Goal: Book appointment/travel/reservation

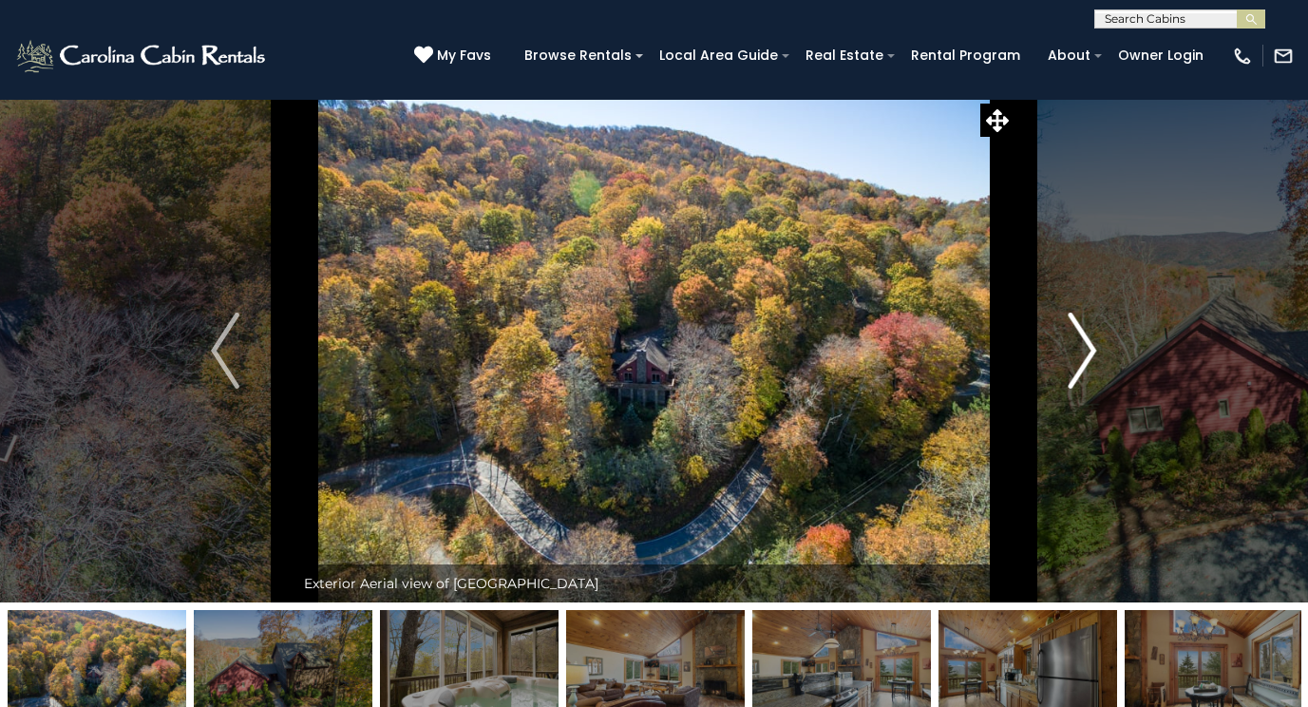
click at [1089, 368] on img "Next" at bounding box center [1083, 351] width 28 height 76
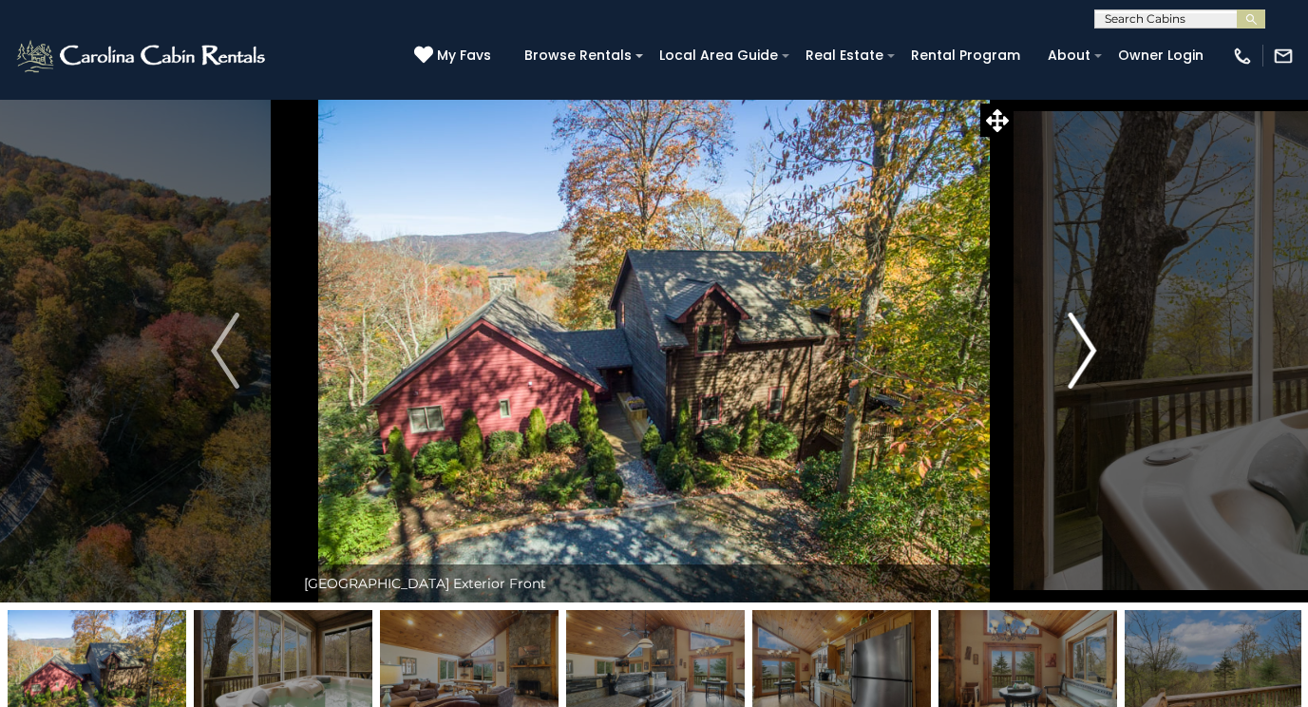
click at [1077, 340] on img "Next" at bounding box center [1083, 351] width 28 height 76
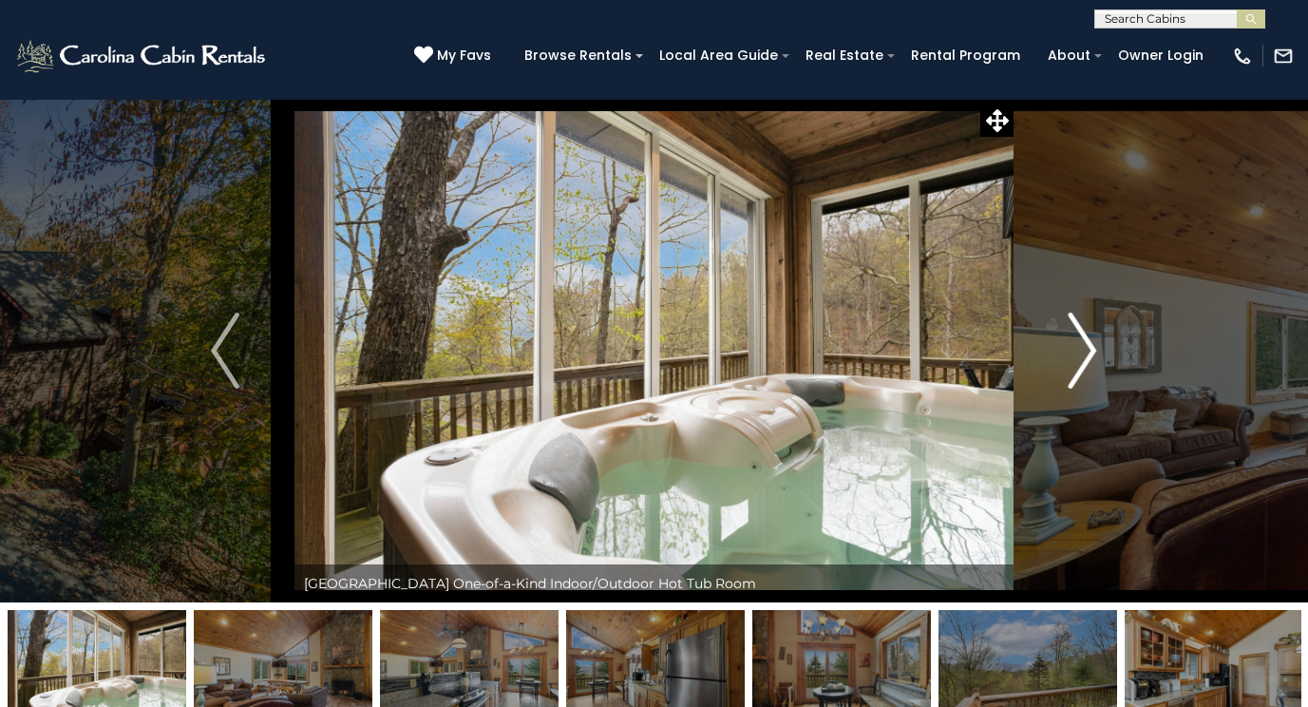
click at [1077, 340] on img "Next" at bounding box center [1083, 351] width 28 height 76
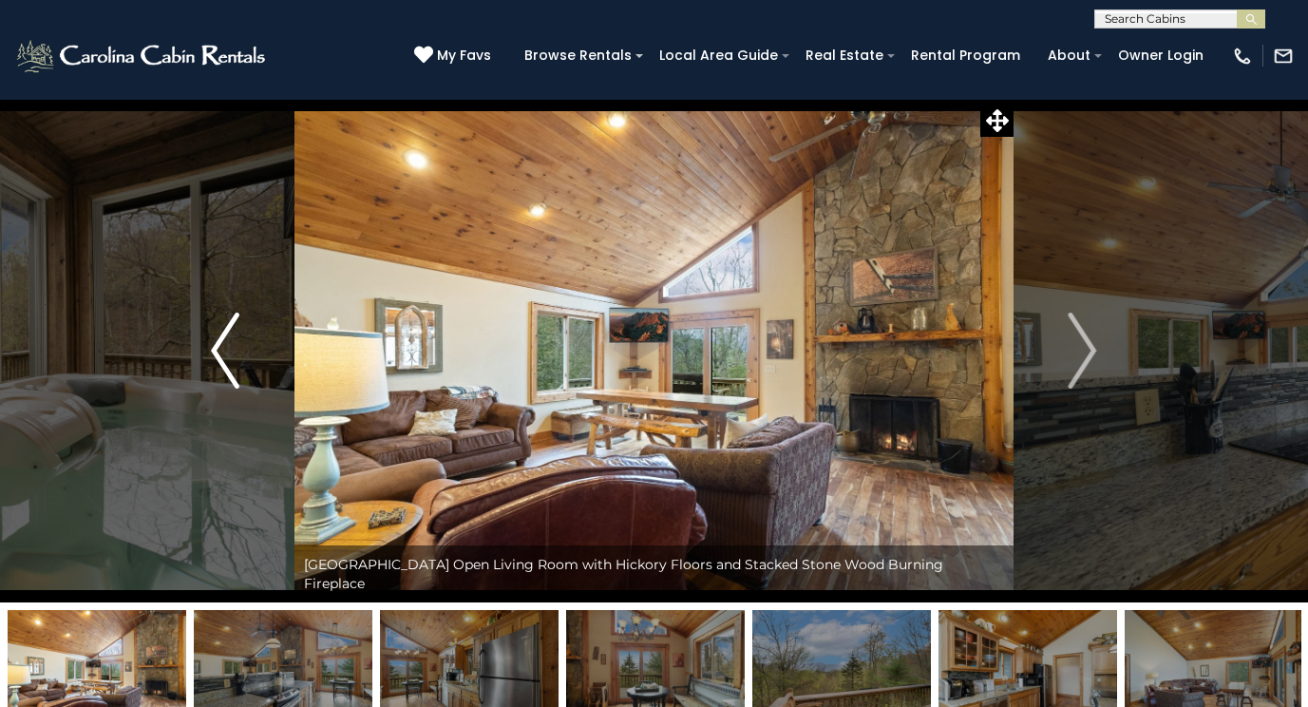
click at [248, 351] on button "Previous" at bounding box center [225, 350] width 138 height 503
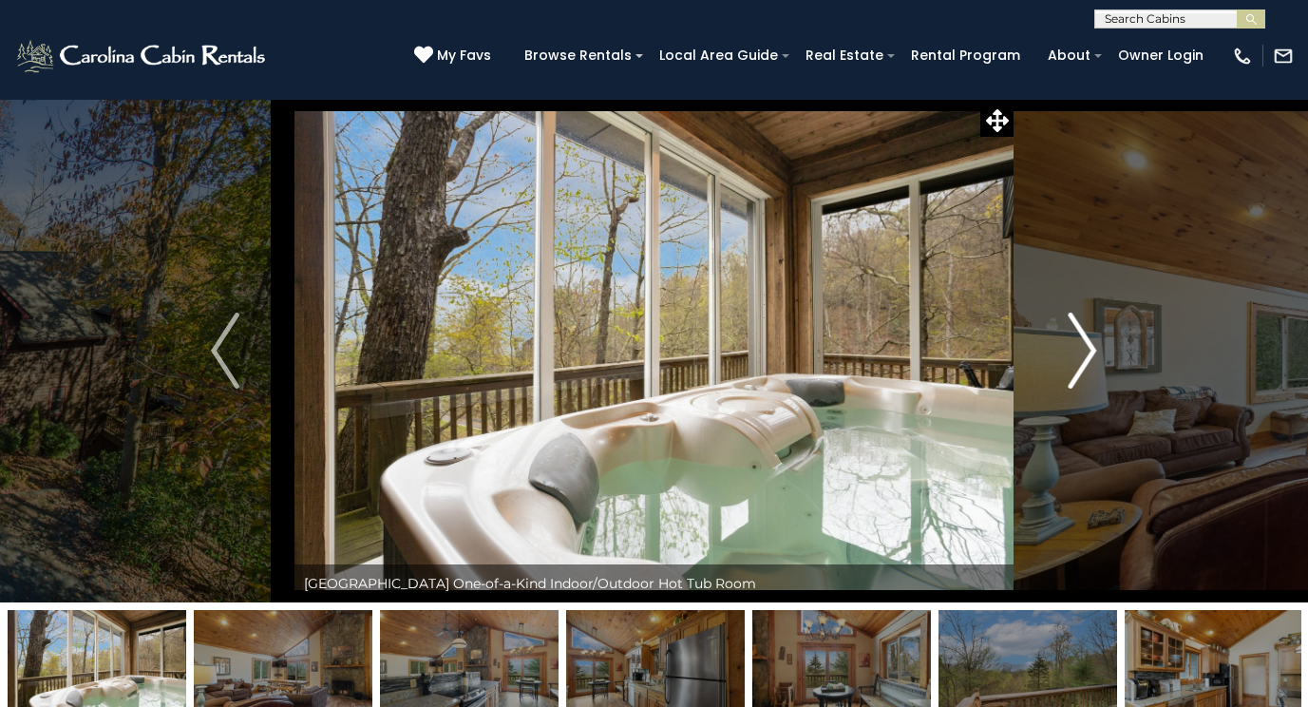
click at [1083, 345] on img "Next" at bounding box center [1083, 351] width 28 height 76
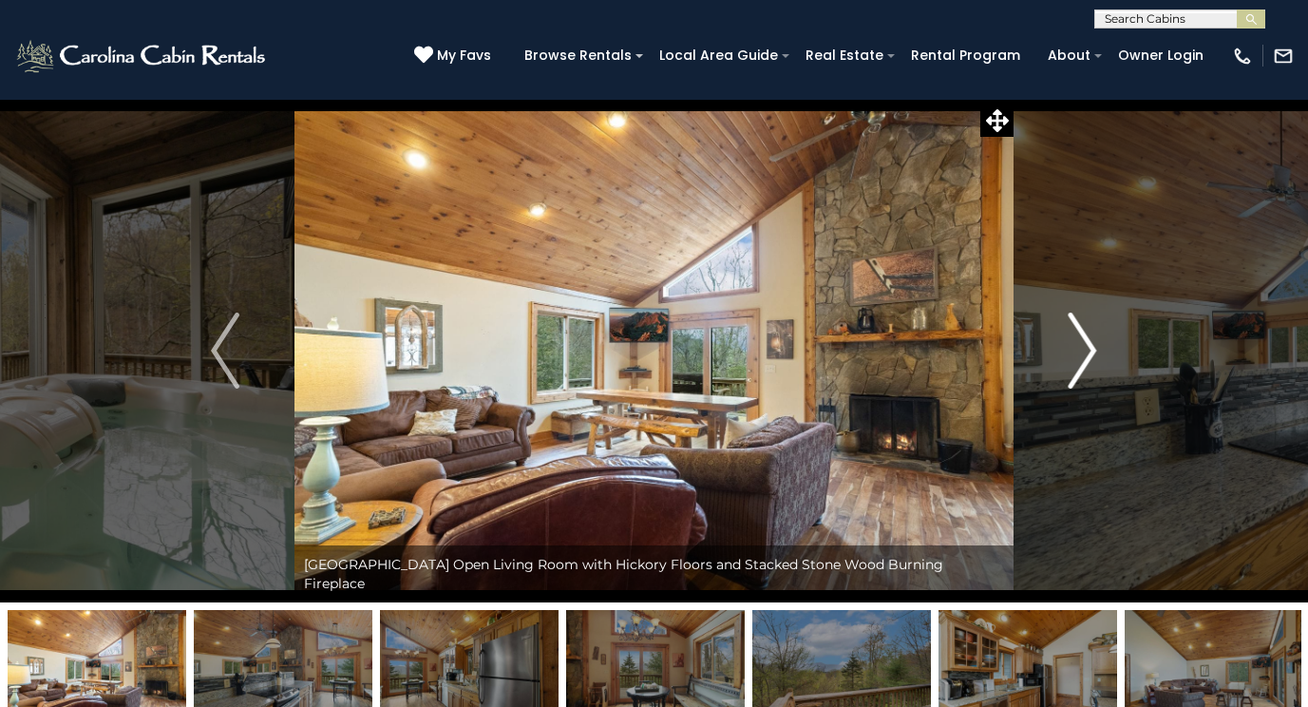
click at [1082, 345] on img "Next" at bounding box center [1083, 351] width 28 height 76
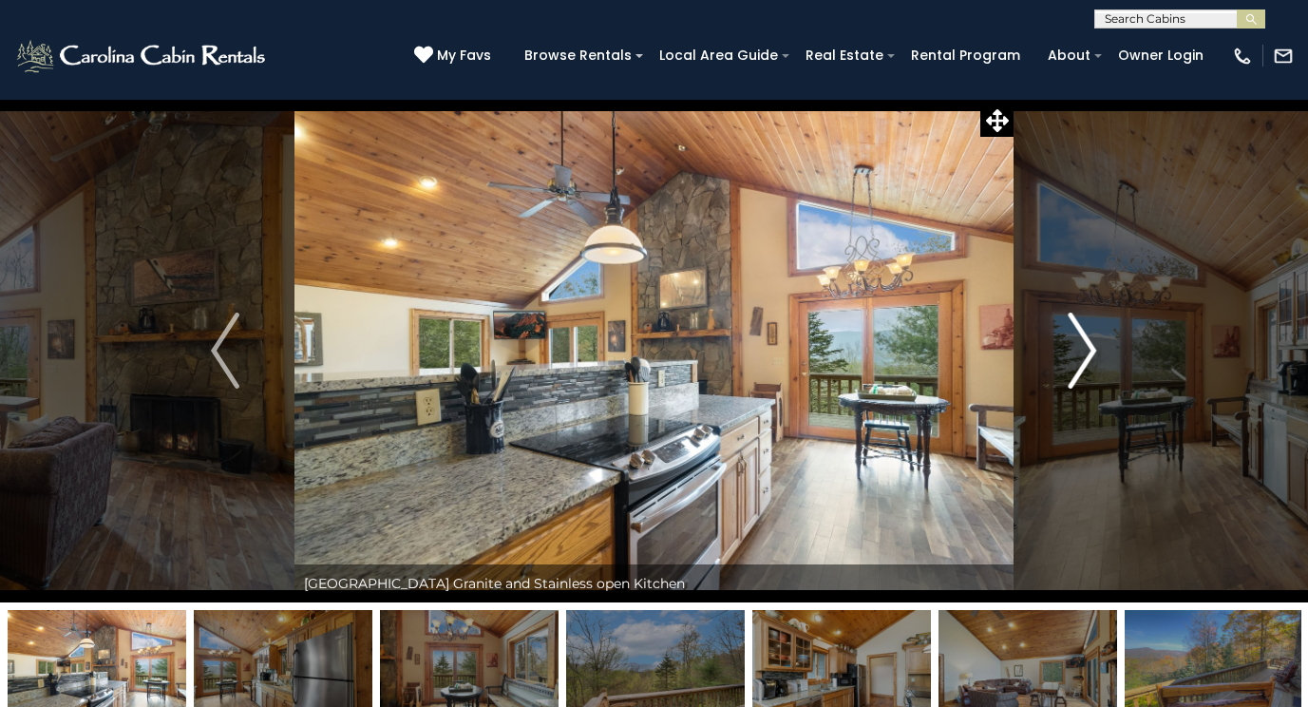
click at [1082, 345] on img "Next" at bounding box center [1083, 351] width 28 height 76
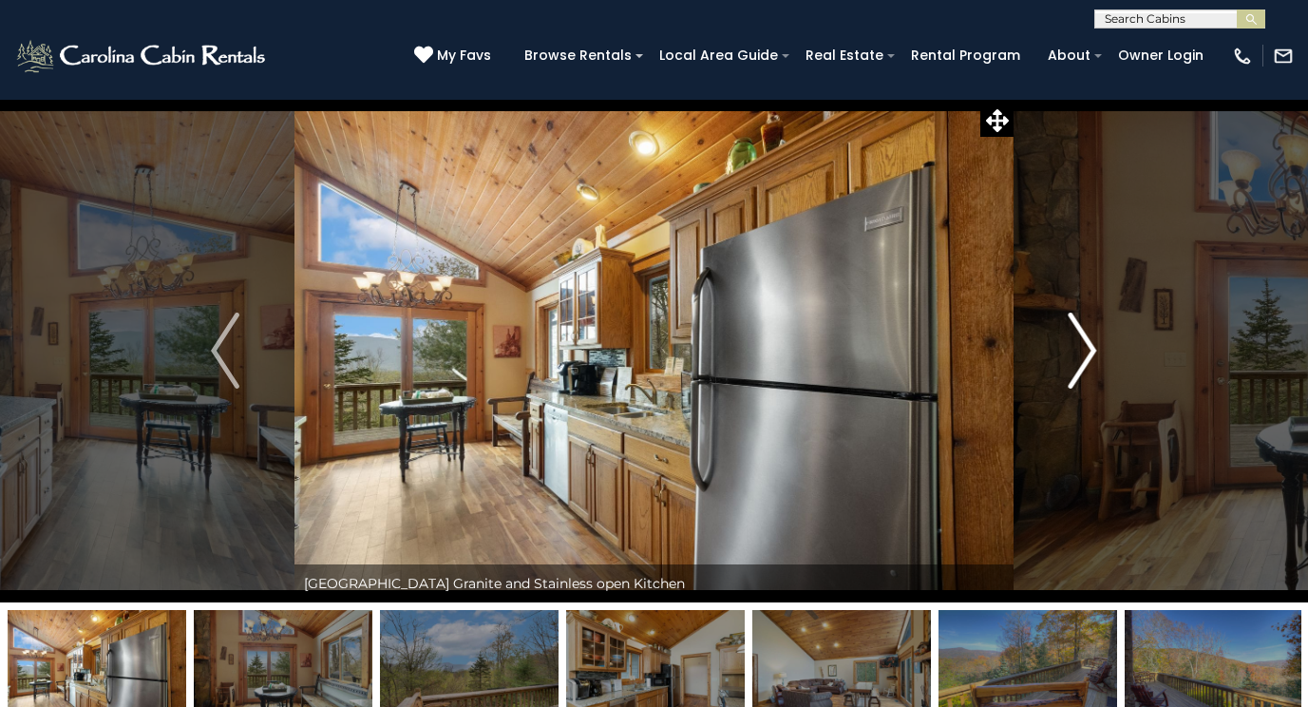
click at [1082, 345] on img "Next" at bounding box center [1083, 351] width 28 height 76
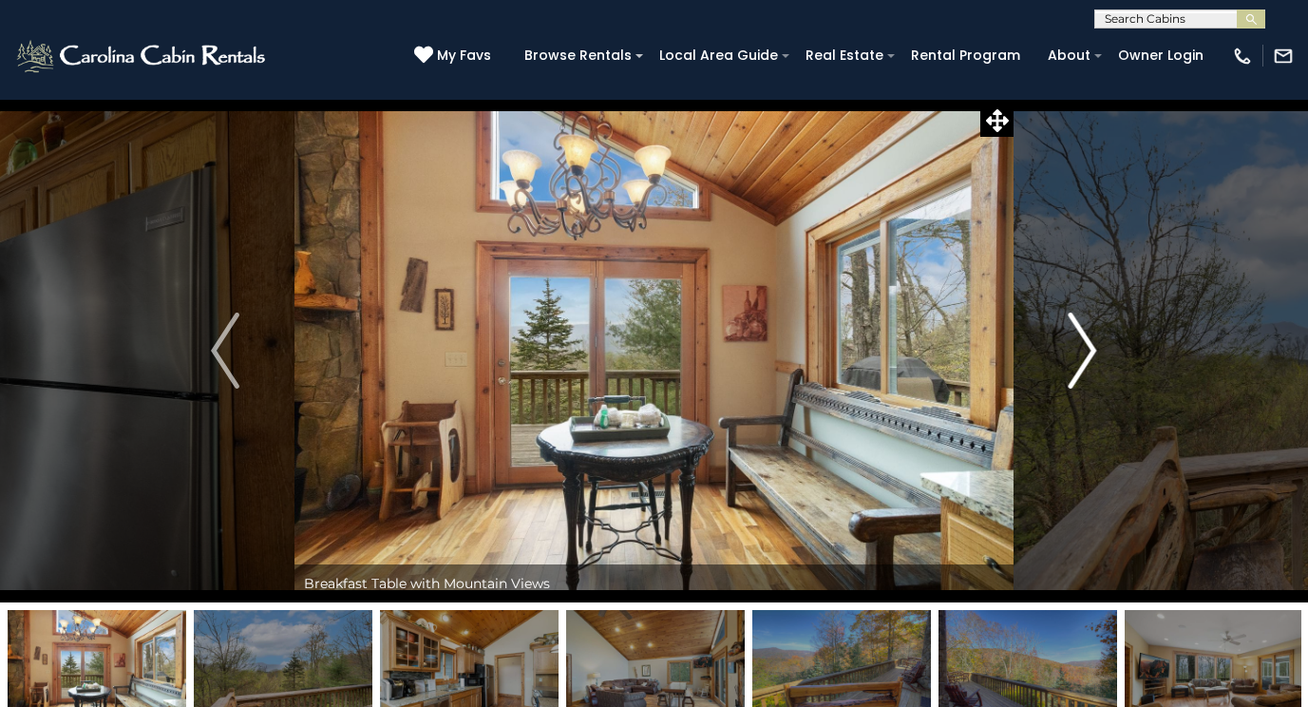
click at [1082, 345] on img "Next" at bounding box center [1083, 351] width 28 height 76
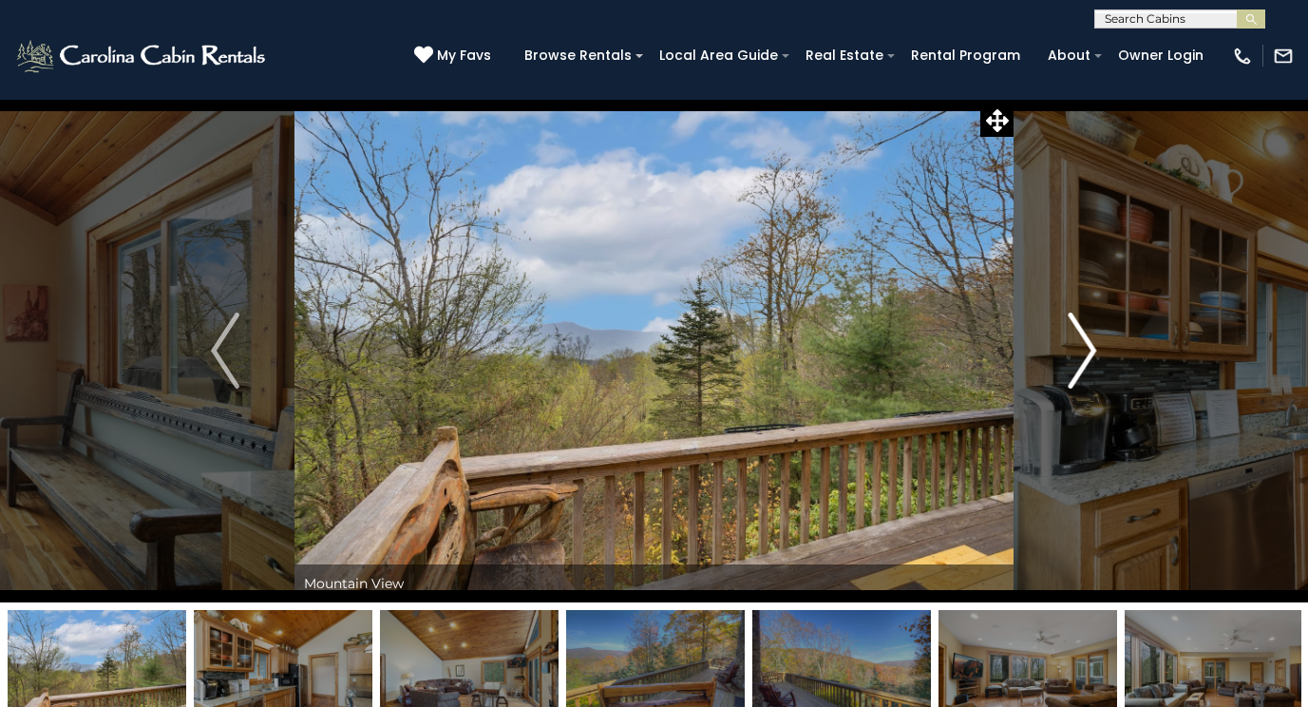
click at [1082, 345] on img "Next" at bounding box center [1083, 351] width 28 height 76
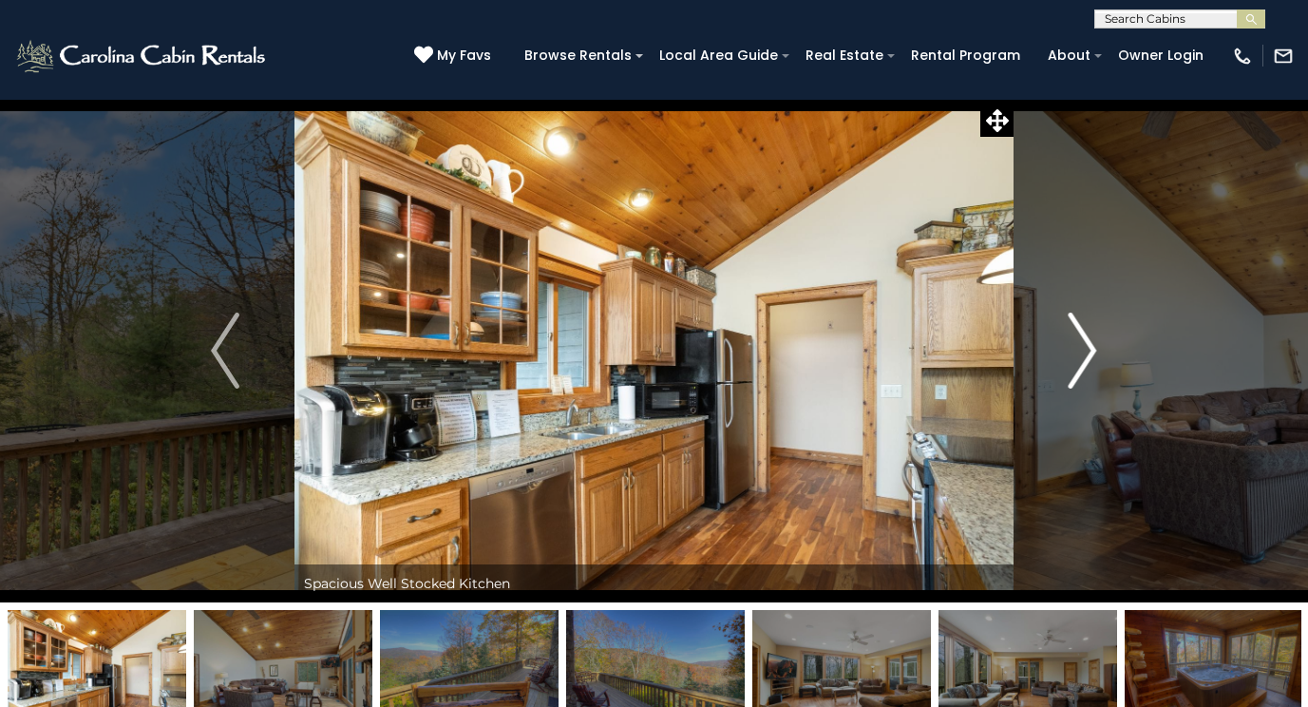
click at [1082, 345] on img "Next" at bounding box center [1083, 351] width 28 height 76
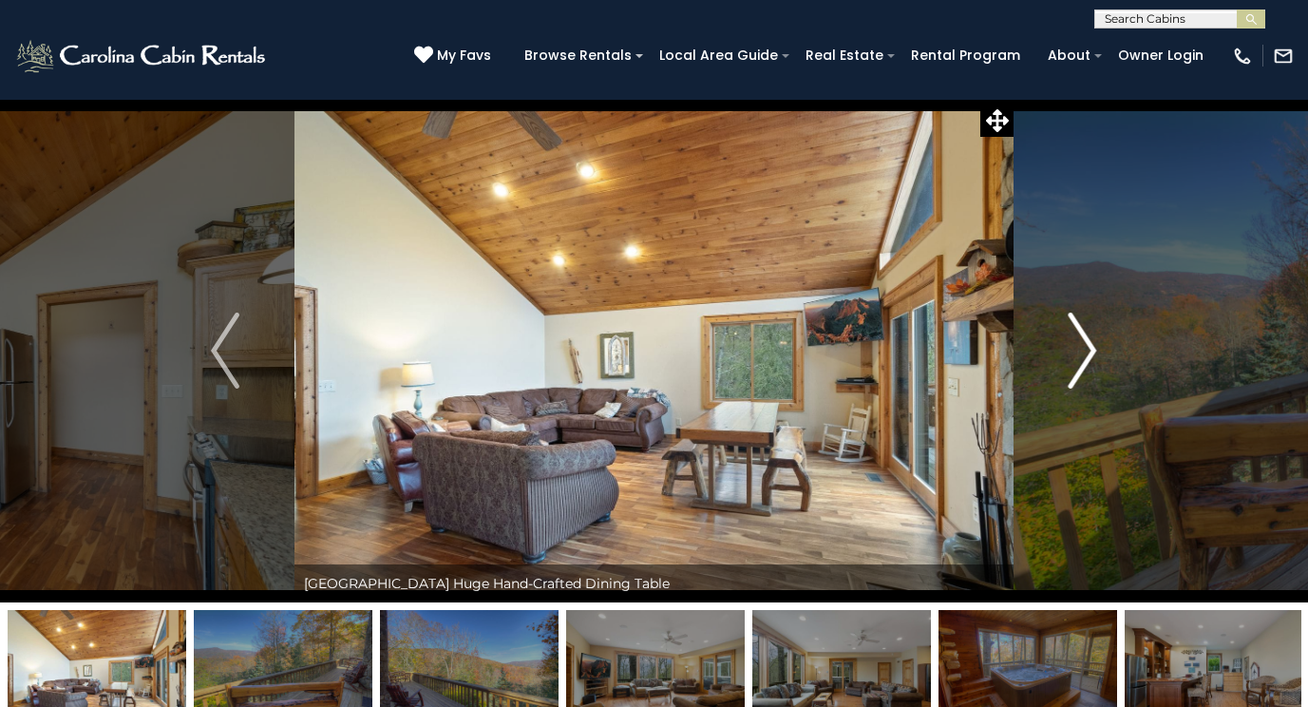
click at [1082, 345] on img "Next" at bounding box center [1083, 351] width 28 height 76
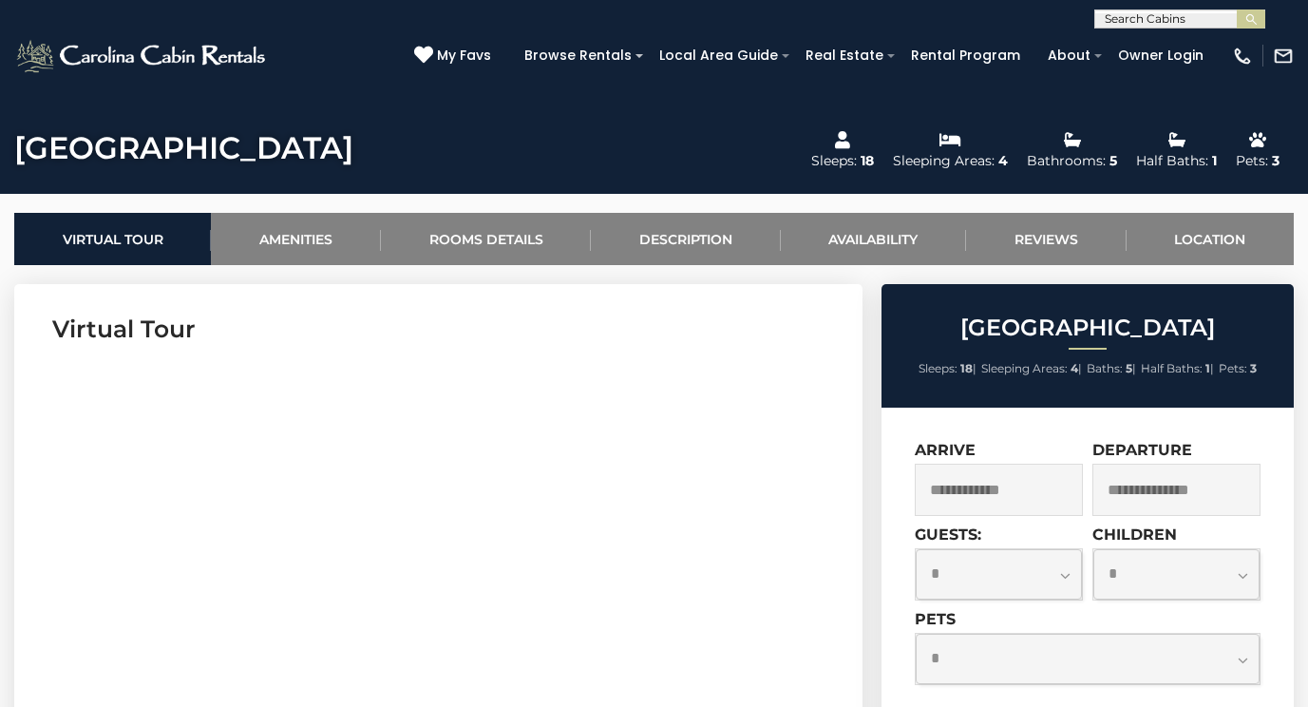
scroll to position [665, 0]
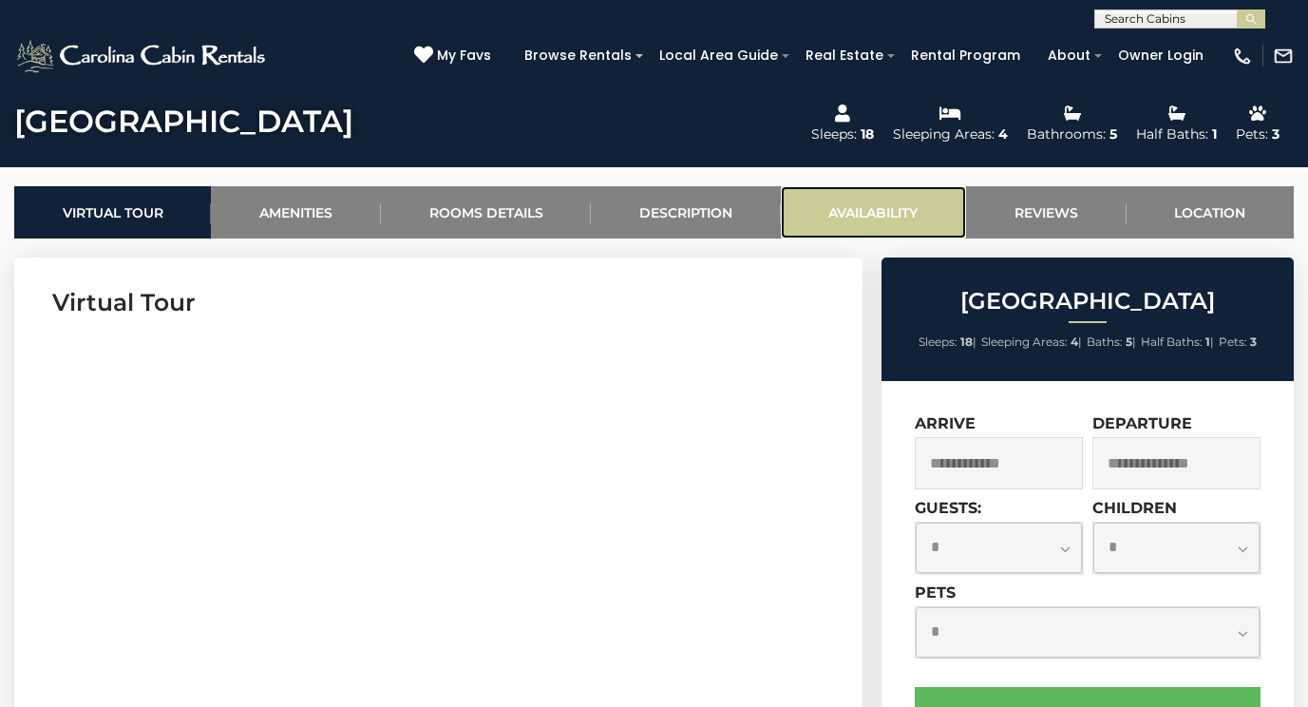
click at [855, 214] on link "Availability" at bounding box center [873, 212] width 185 height 52
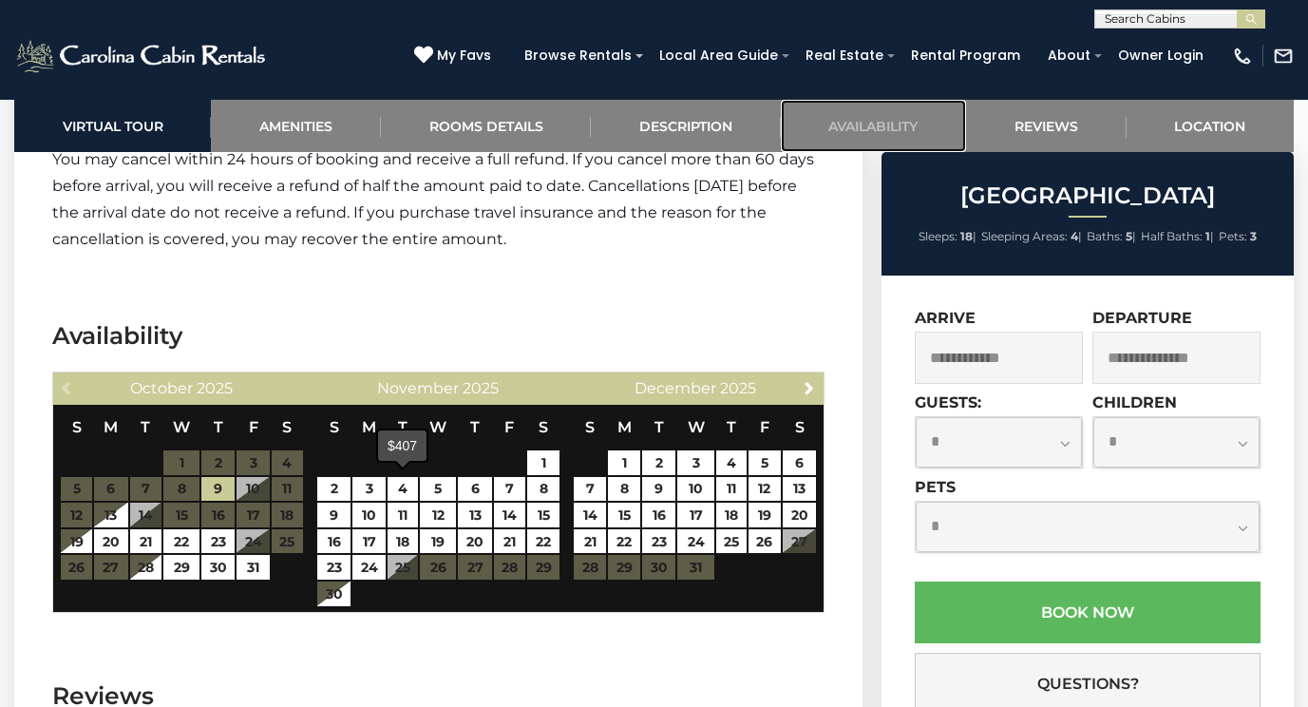
scroll to position [4852, 0]
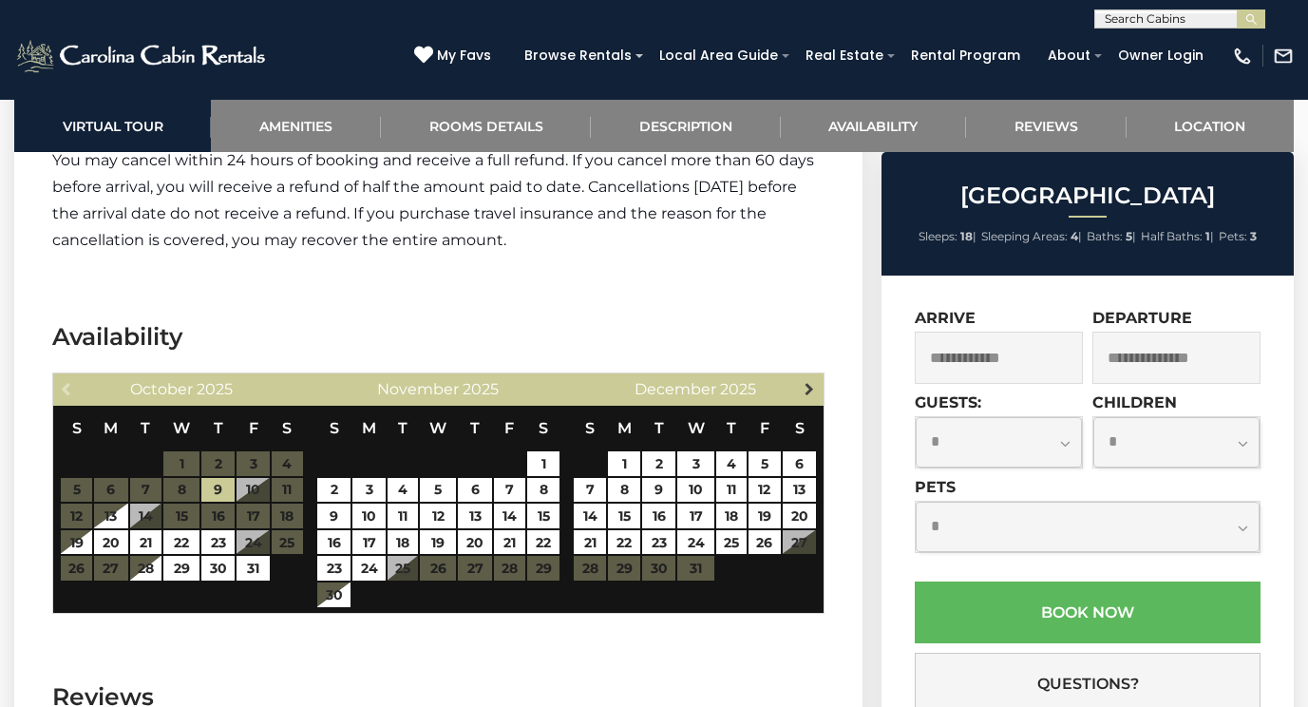
click at [804, 381] on span "Next" at bounding box center [809, 388] width 15 height 15
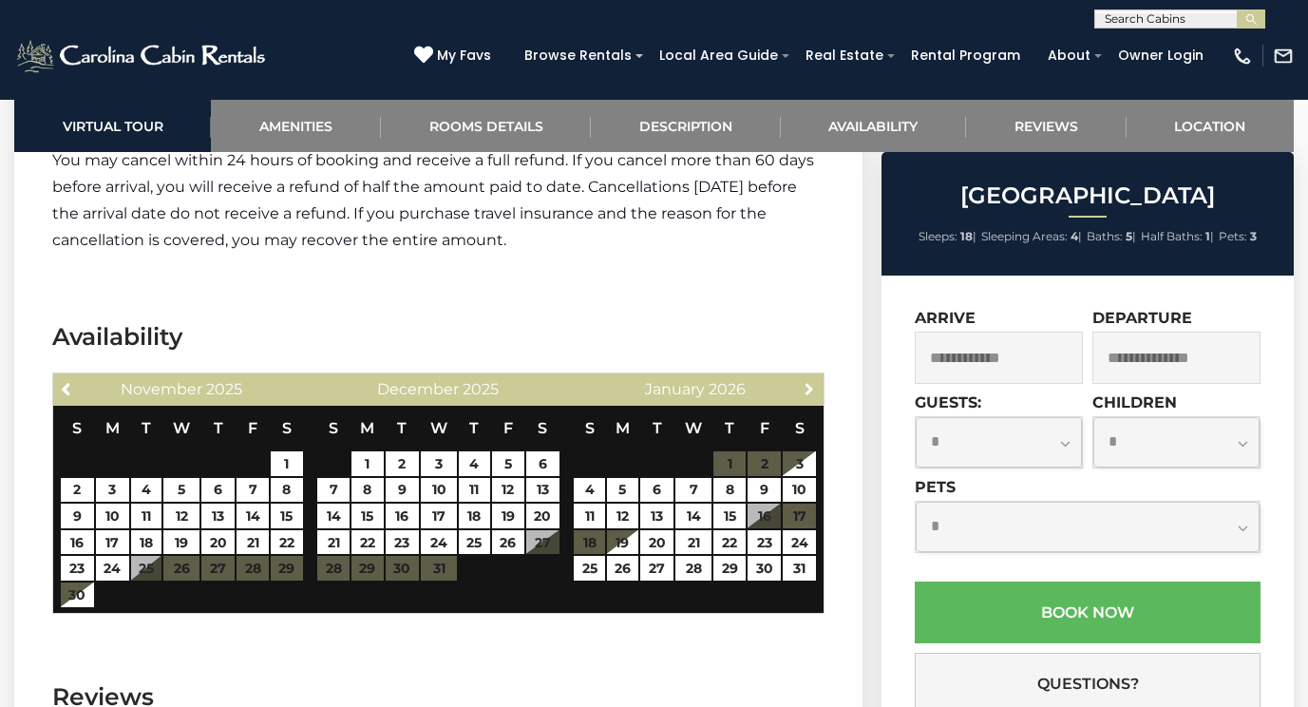
click at [804, 381] on span "Next" at bounding box center [809, 388] width 15 height 15
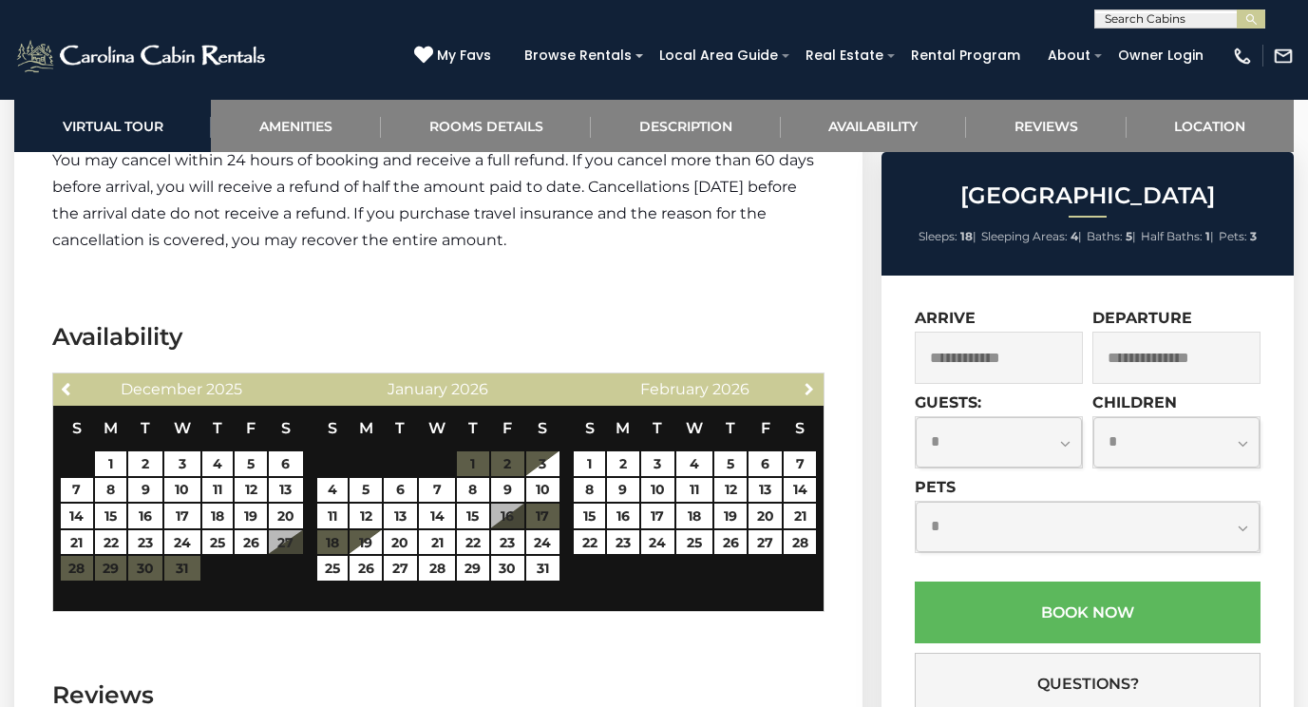
click at [804, 381] on span "Next" at bounding box center [809, 388] width 15 height 15
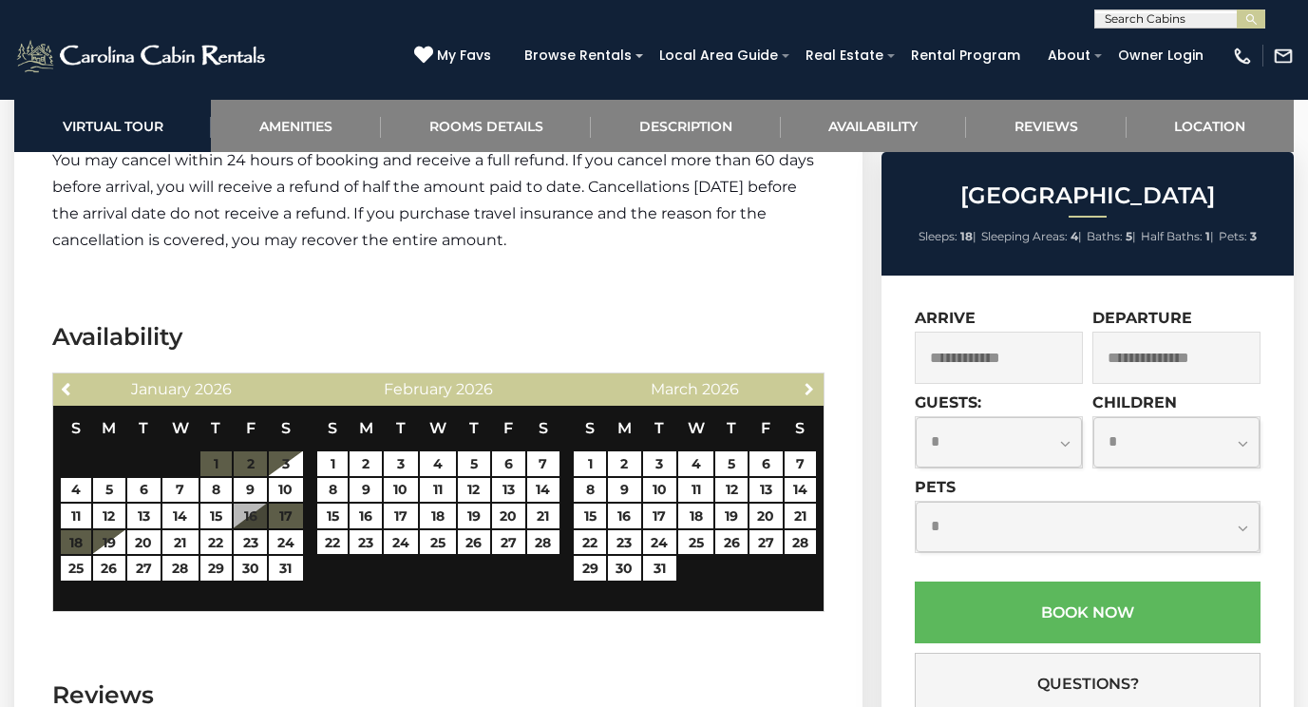
click at [804, 381] on span "Next" at bounding box center [809, 388] width 15 height 15
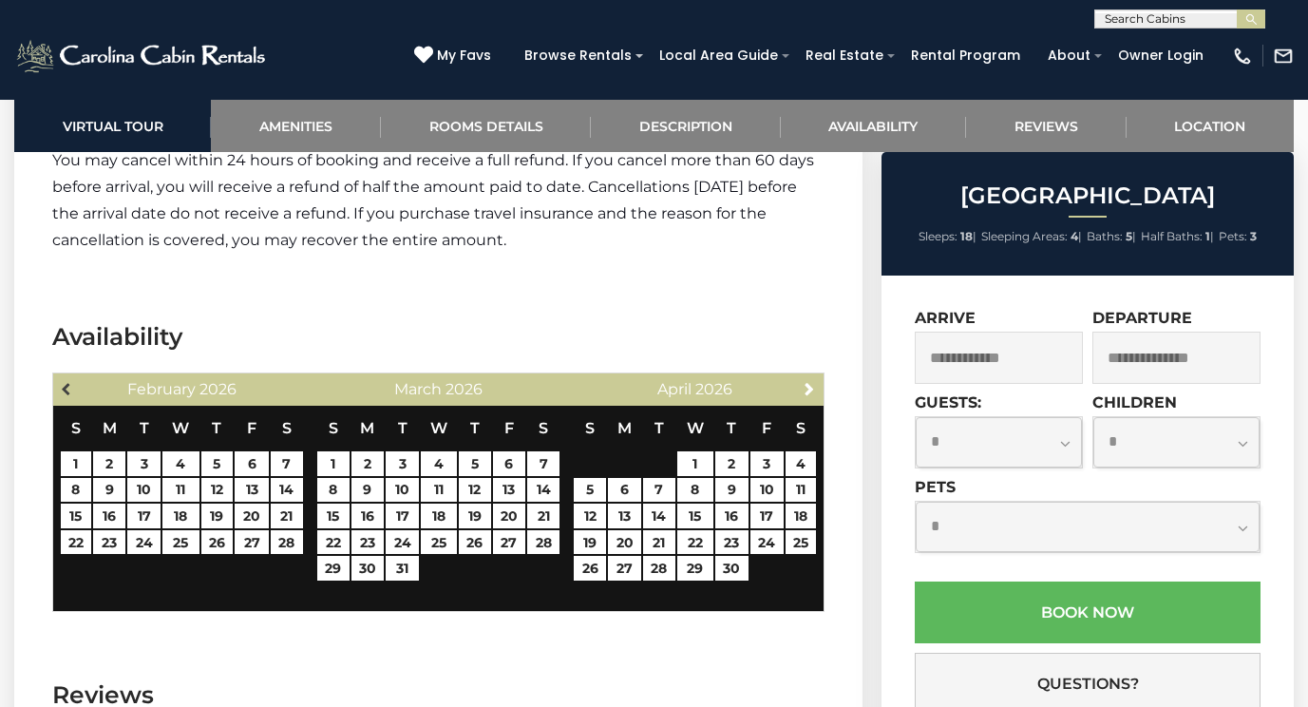
click at [66, 381] on span "Previous" at bounding box center [67, 388] width 15 height 15
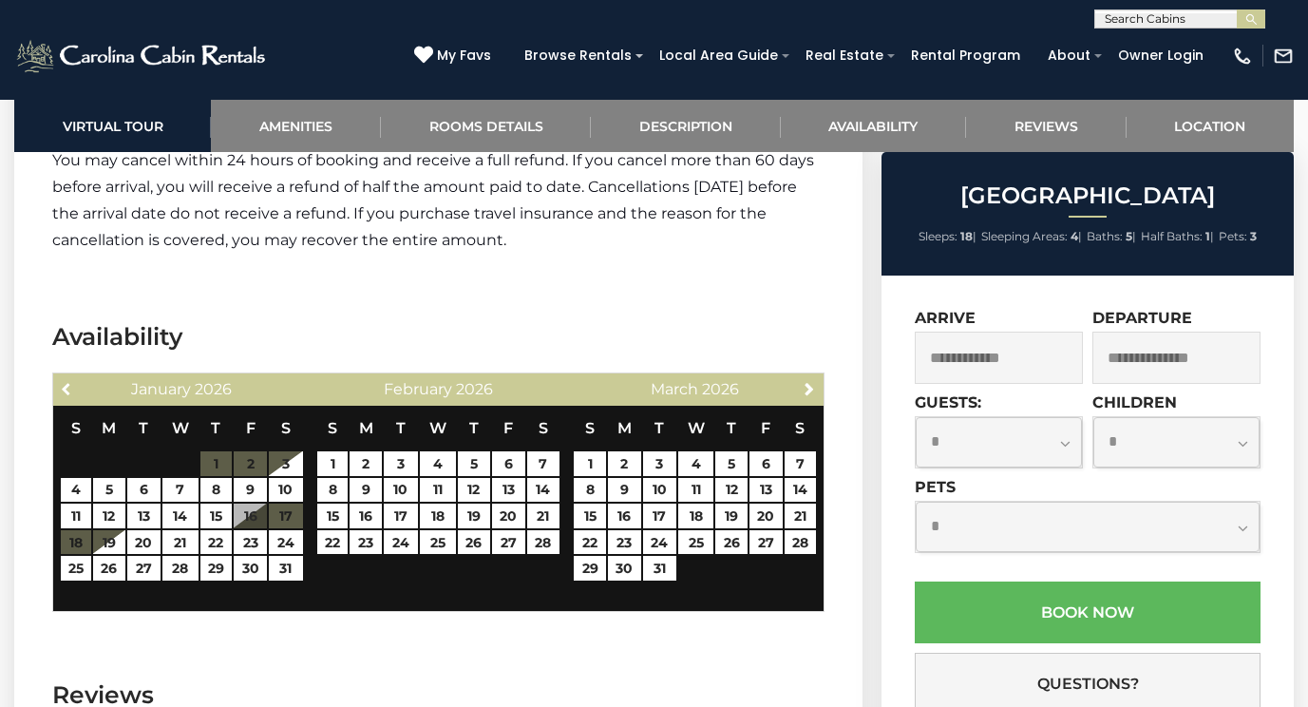
click at [66, 381] on span "Previous" at bounding box center [67, 388] width 15 height 15
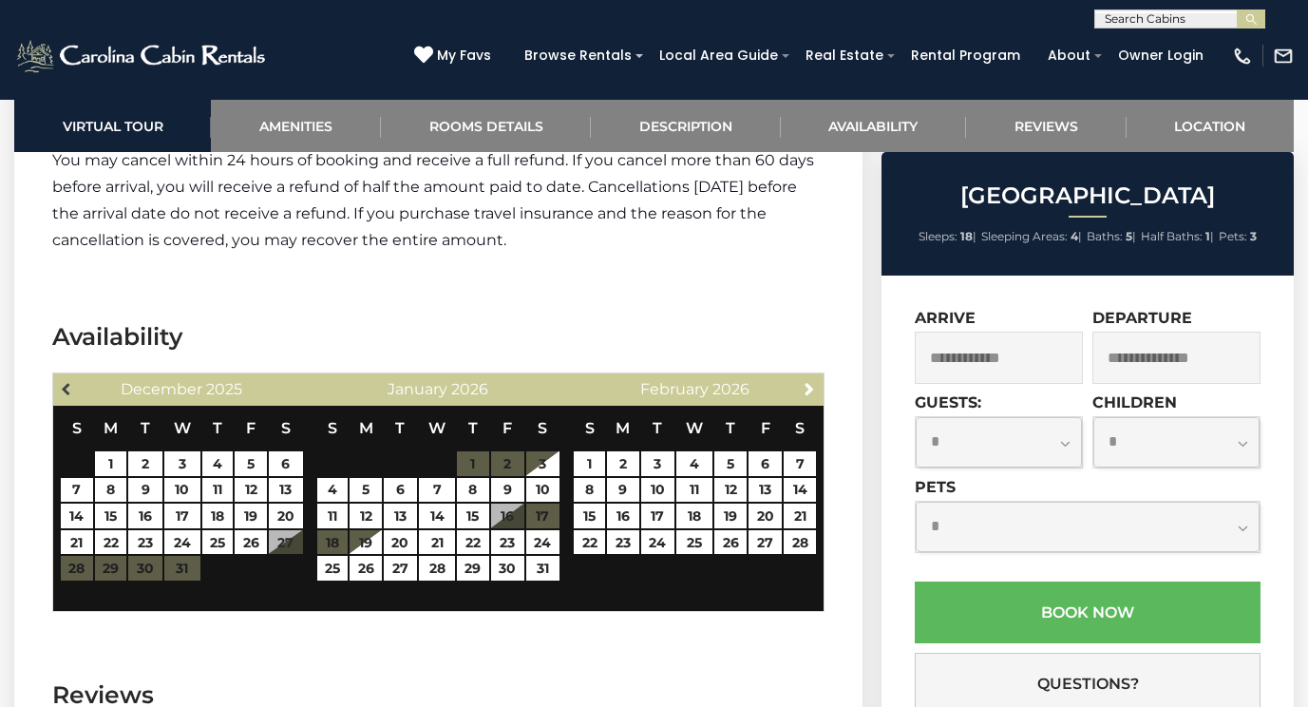
click at [65, 381] on span "Previous" at bounding box center [67, 388] width 15 height 15
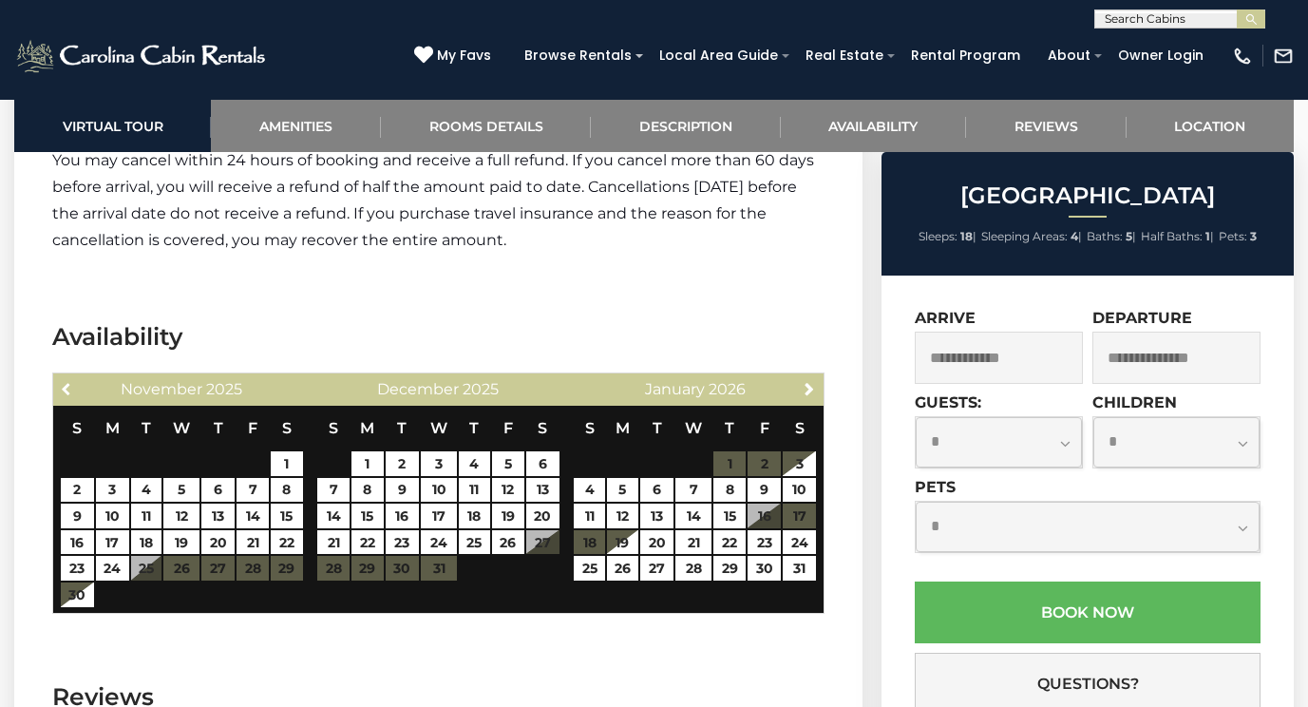
click at [65, 381] on span "Previous" at bounding box center [67, 388] width 15 height 15
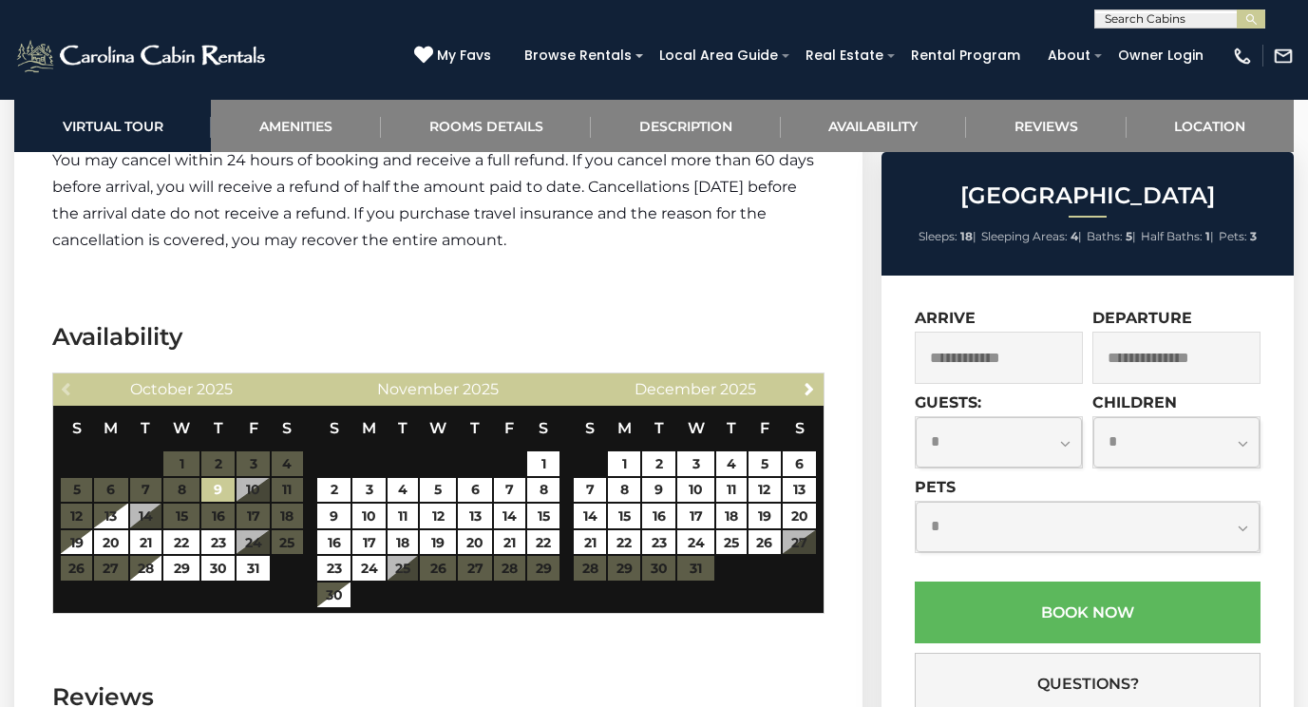
click at [65, 373] on div "Previous [DATE]" at bounding box center [181, 389] width 256 height 32
